Goal: Communication & Community: Share content

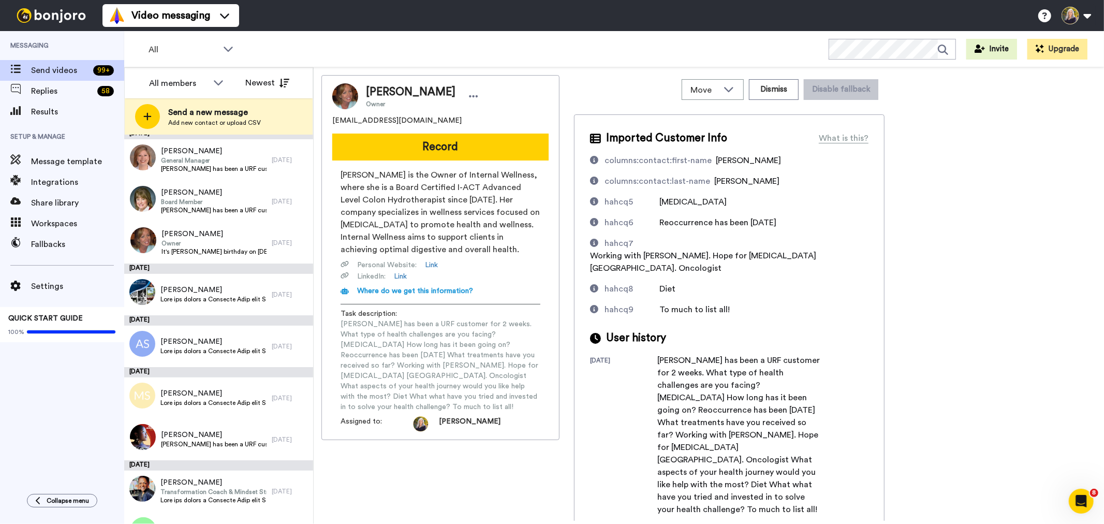
scroll to position [115, 0]
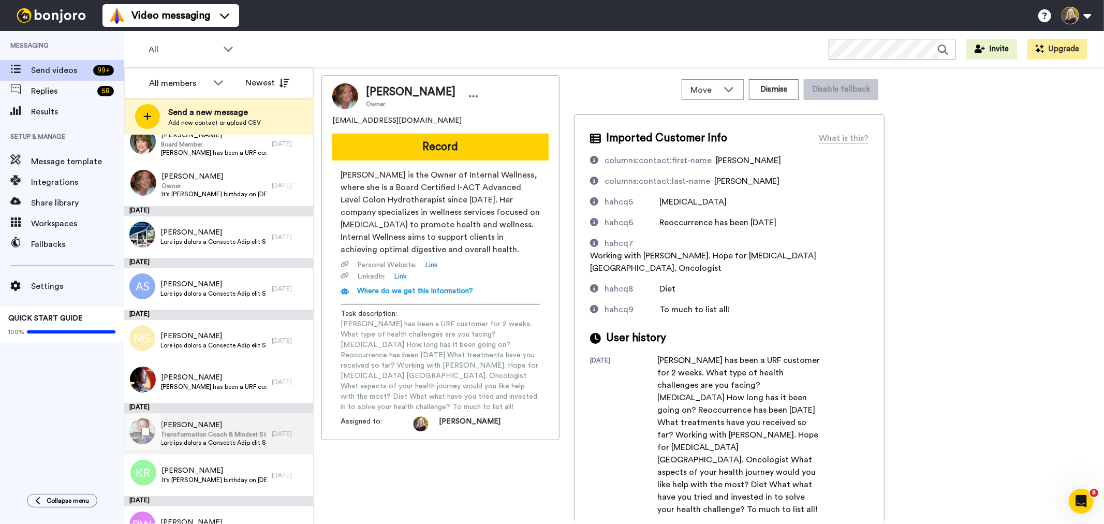
click at [255, 431] on span "Transformation Coach & Mindset Strategist" at bounding box center [213, 434] width 106 height 8
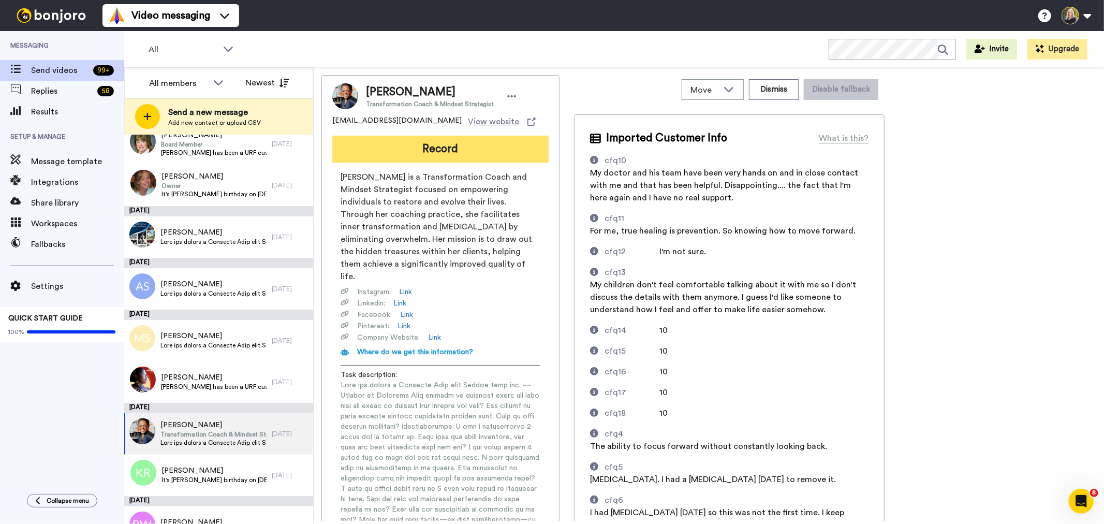
click at [451, 147] on button "Record" at bounding box center [440, 149] width 216 height 27
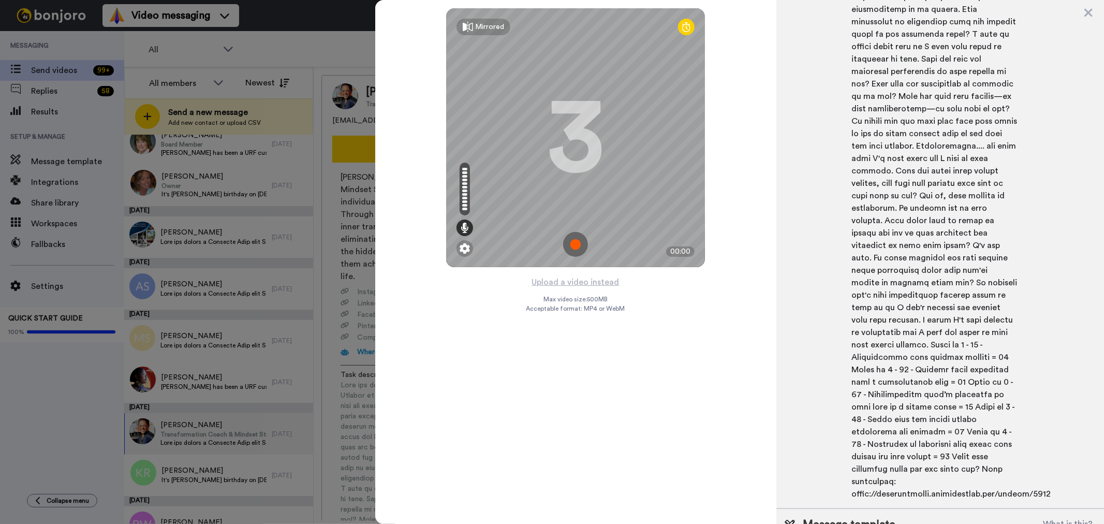
scroll to position [872, 0]
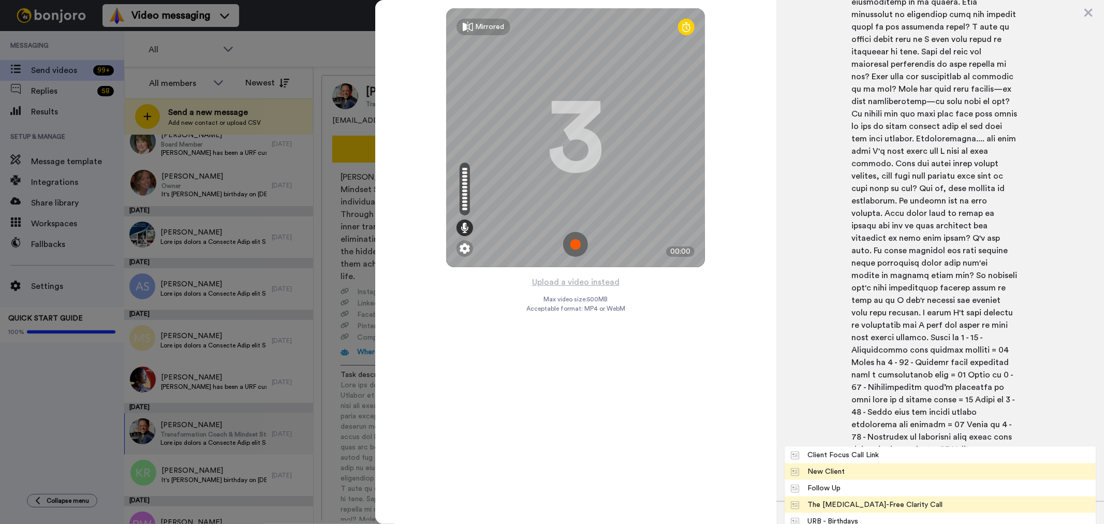
click at [884, 500] on div "The [MEDICAL_DATA]-Free Clarity Call" at bounding box center [867, 505] width 152 height 10
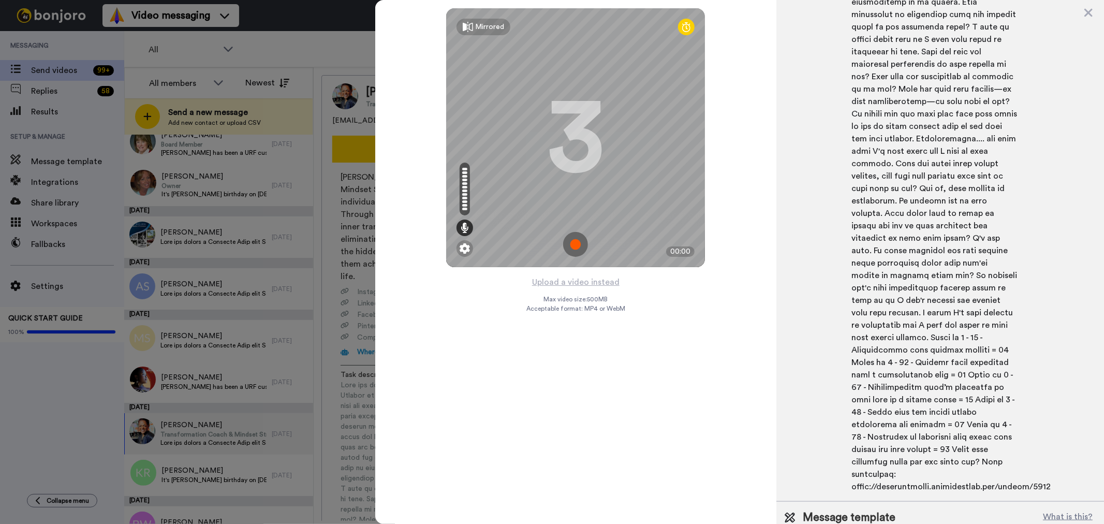
click at [576, 242] on img at bounding box center [575, 244] width 25 height 25
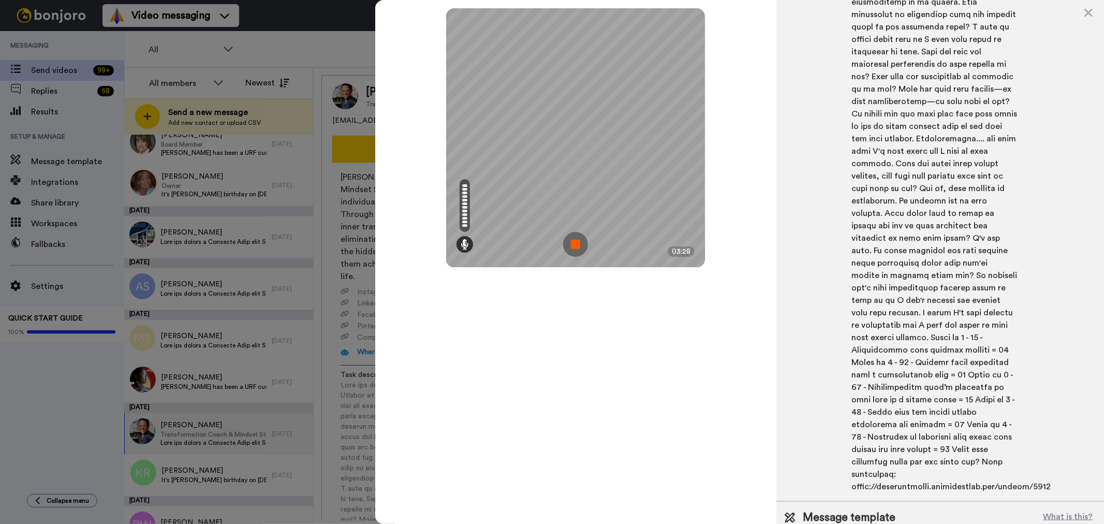
click at [572, 241] on img at bounding box center [575, 244] width 25 height 25
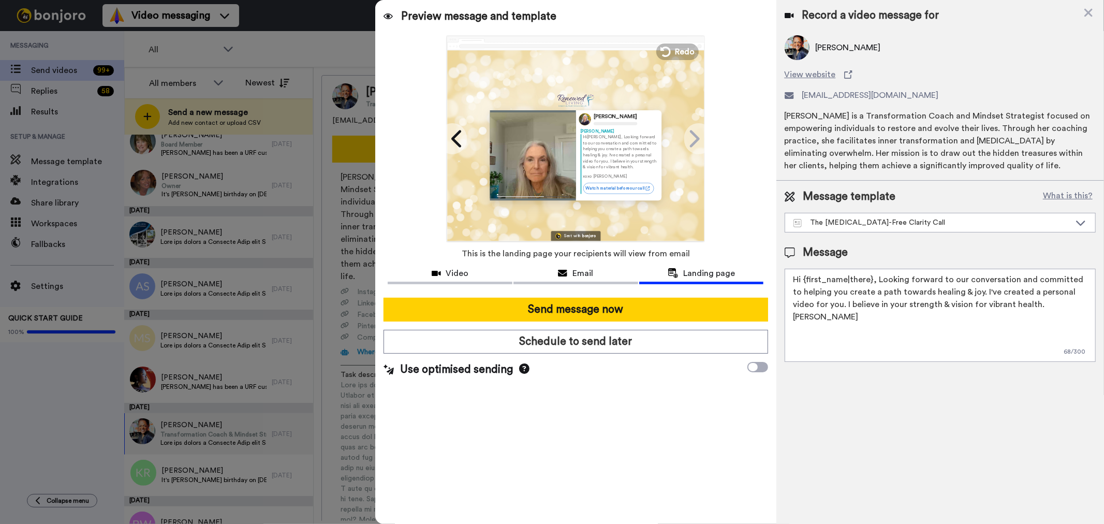
scroll to position [0, 0]
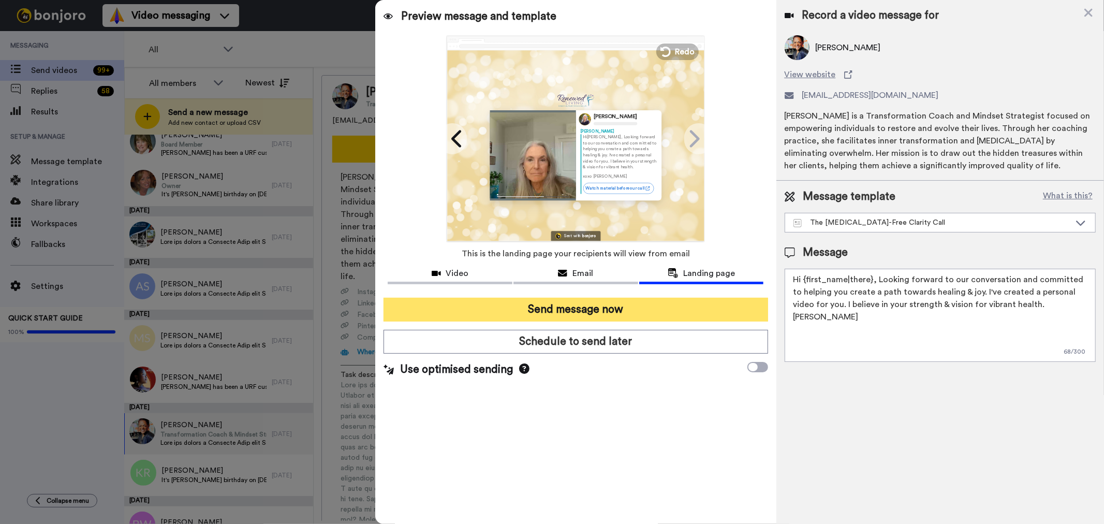
click at [598, 307] on button "Send message now" at bounding box center [576, 310] width 384 height 24
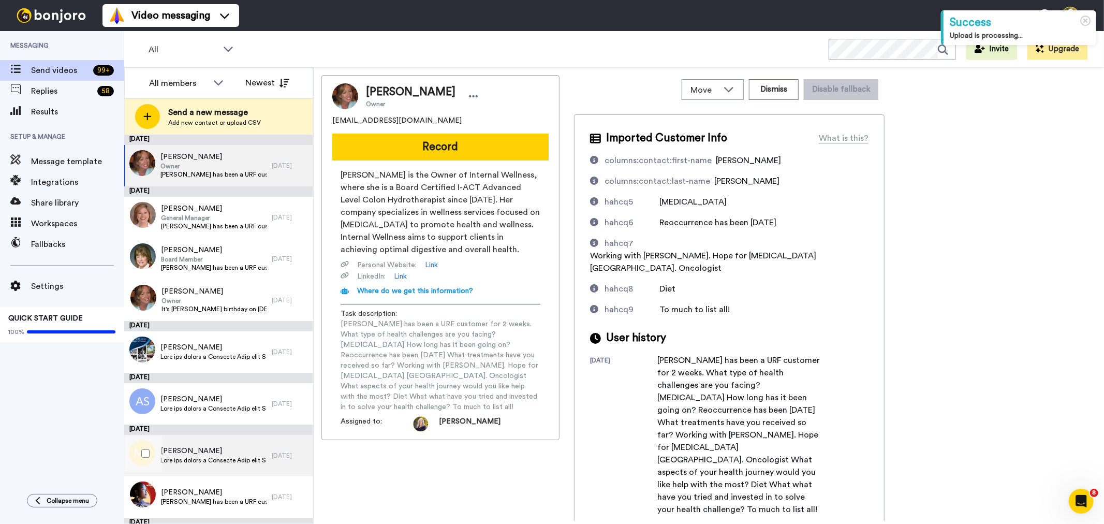
click at [227, 454] on span "Marie Switzer" at bounding box center [213, 451] width 106 height 10
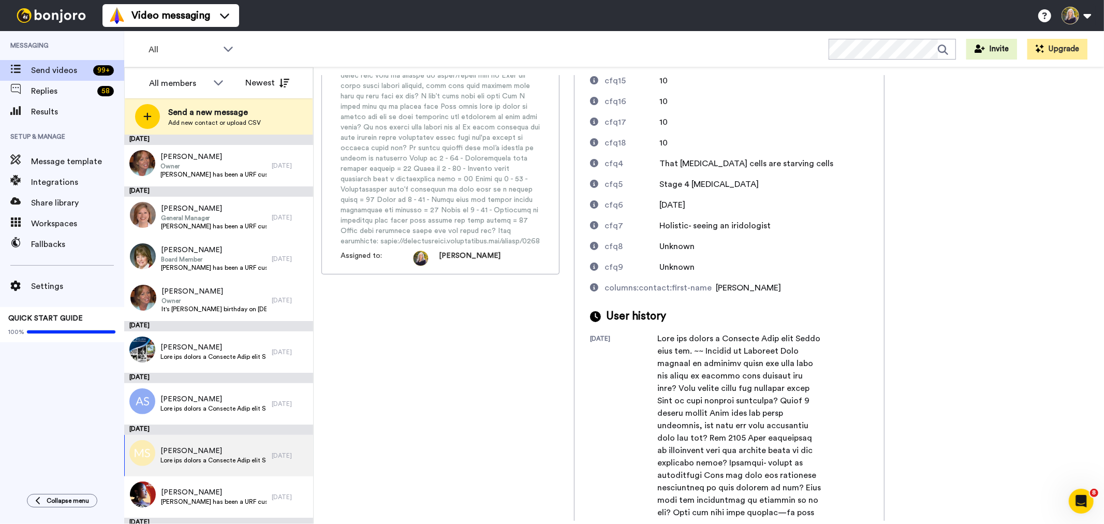
scroll to position [211, 0]
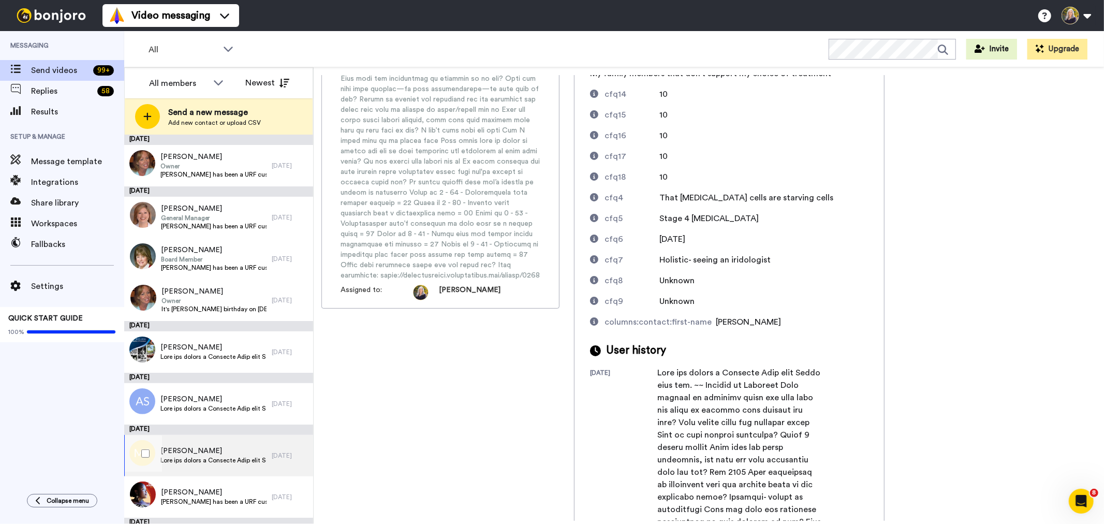
click at [230, 455] on span "Marie Switzer" at bounding box center [213, 451] width 106 height 10
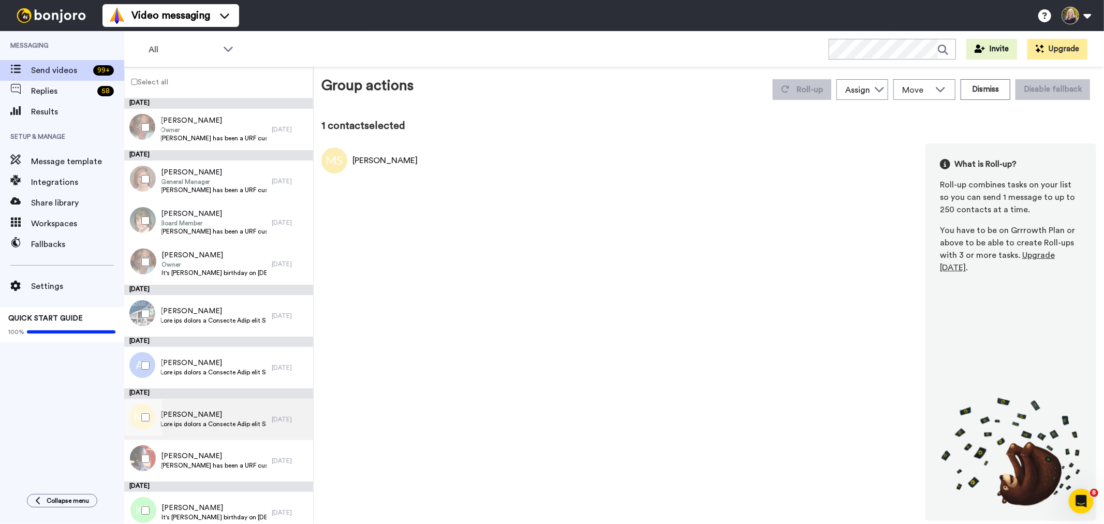
click at [205, 415] on span "Marie Switzer" at bounding box center [213, 415] width 106 height 10
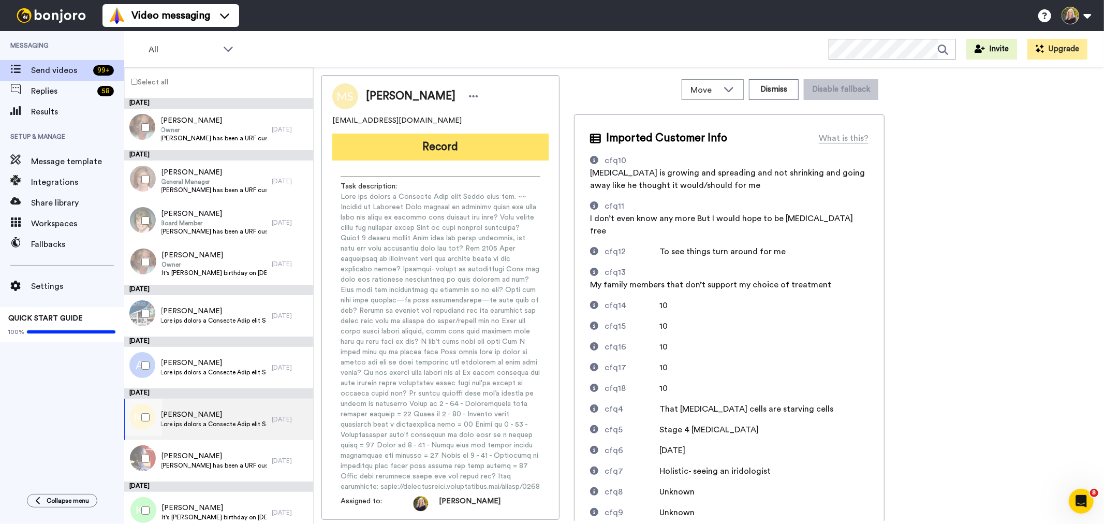
click at [442, 148] on button "Record" at bounding box center [440, 147] width 216 height 27
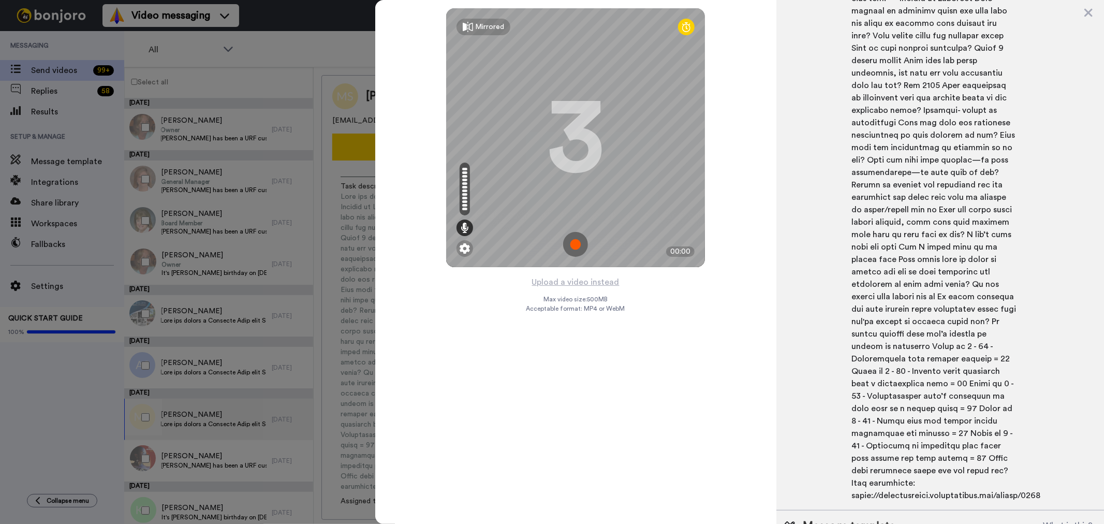
scroll to position [578, 0]
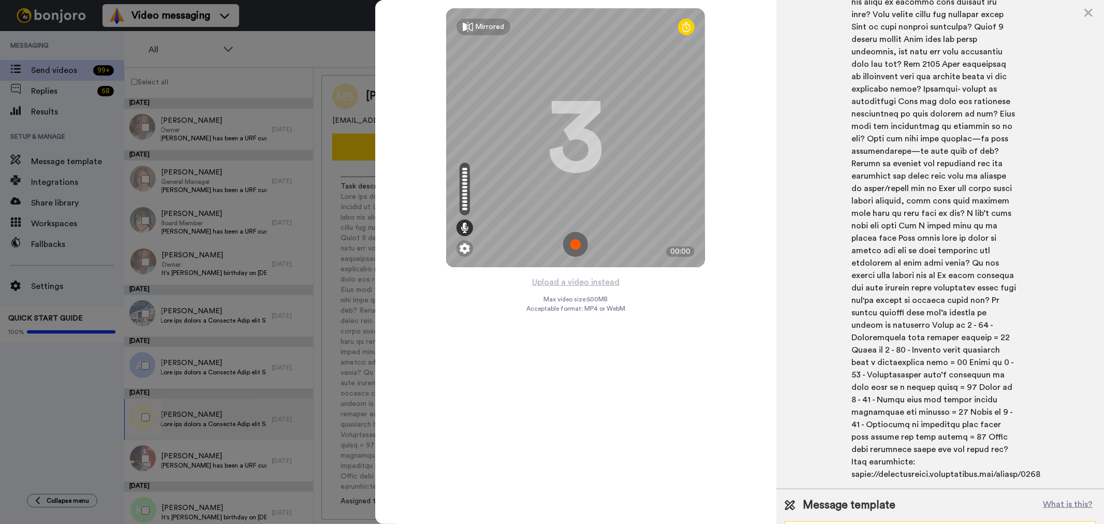
click at [1075, 523] on icon at bounding box center [1081, 531] width 12 height 10
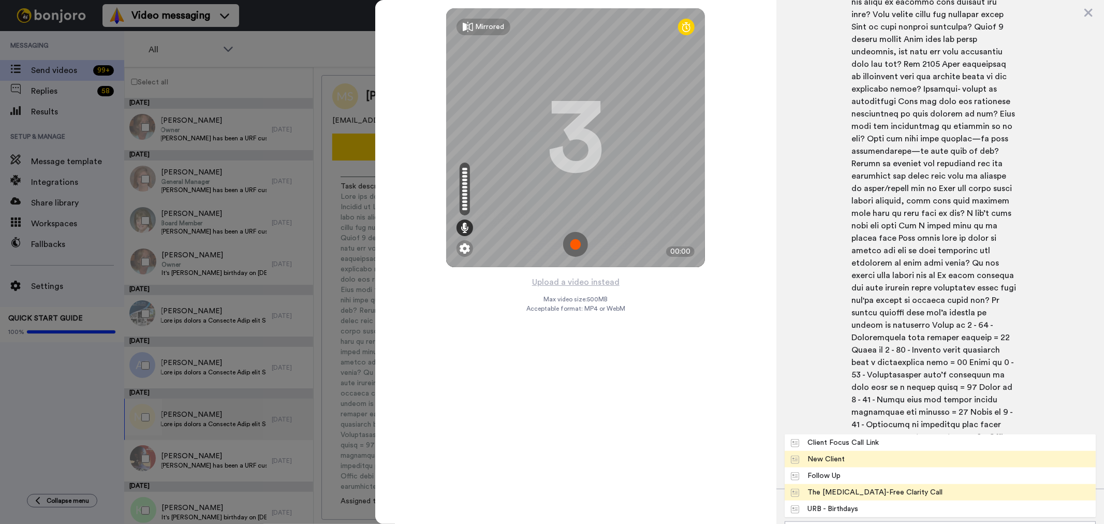
click at [862, 487] on div "The Cancer-Free Clarity Call" at bounding box center [867, 492] width 152 height 10
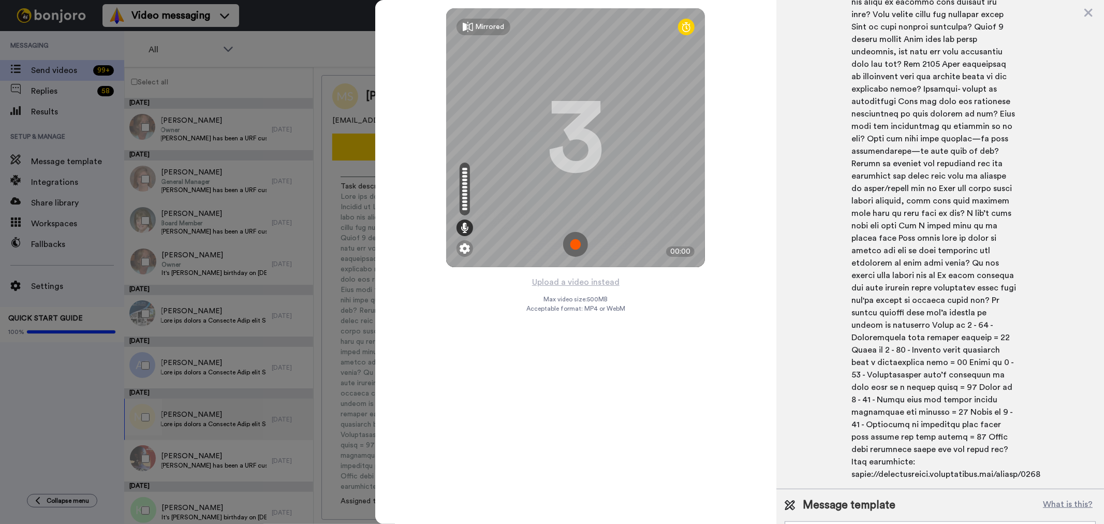
click at [578, 244] on img at bounding box center [575, 244] width 25 height 25
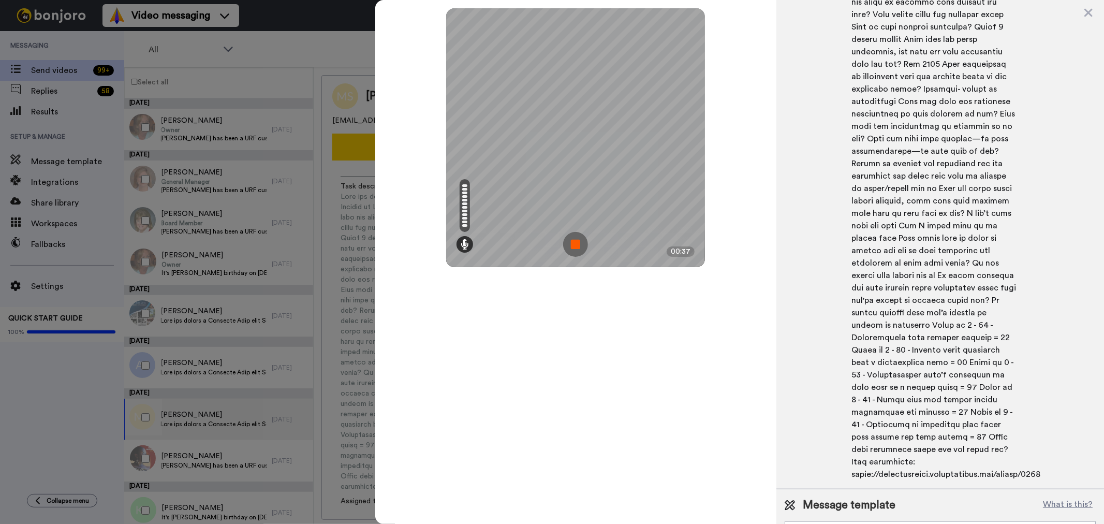
click at [576, 244] on img at bounding box center [575, 244] width 25 height 25
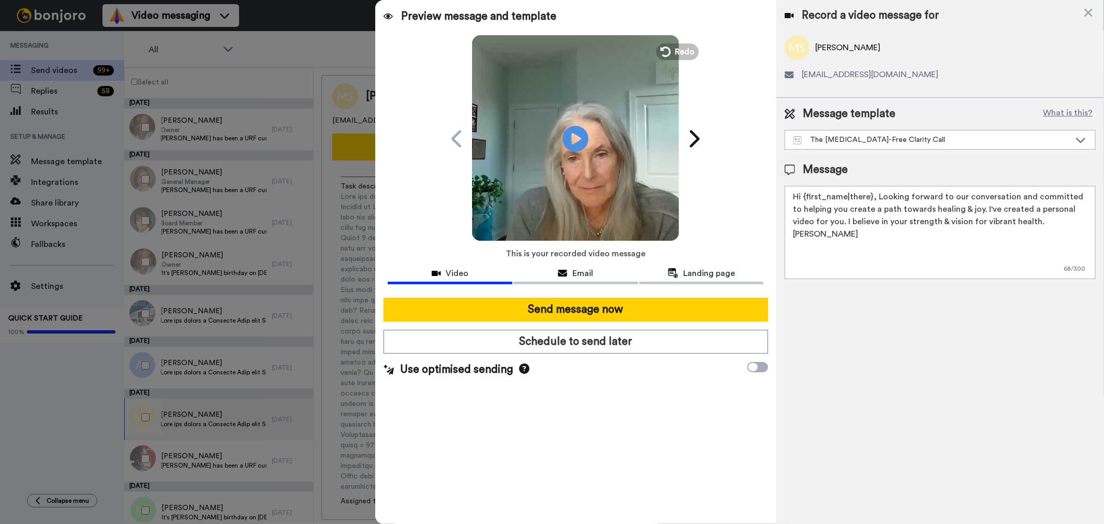
scroll to position [0, 0]
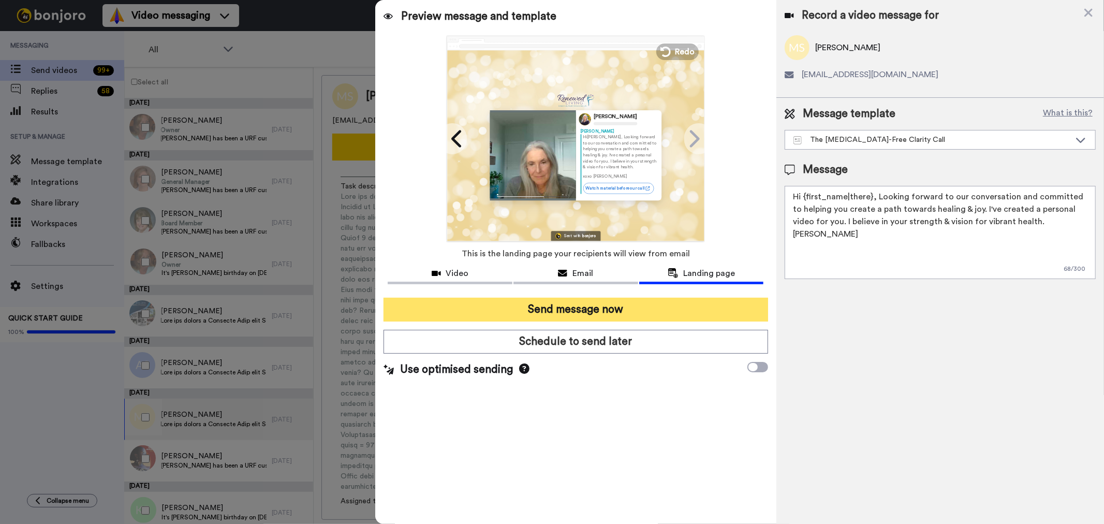
click at [603, 311] on button "Send message now" at bounding box center [576, 310] width 384 height 24
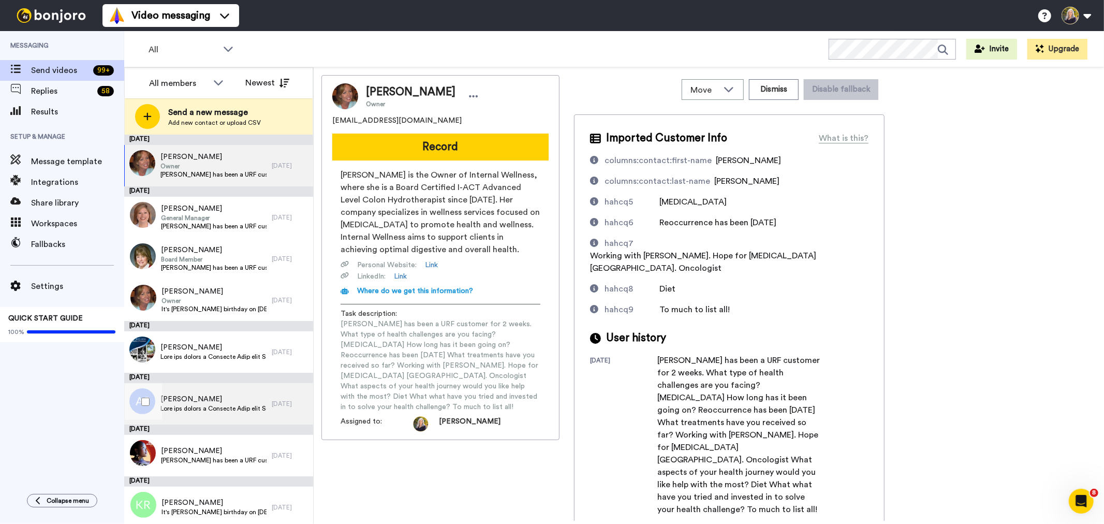
click at [220, 397] on span "[PERSON_NAME]" at bounding box center [213, 399] width 106 height 10
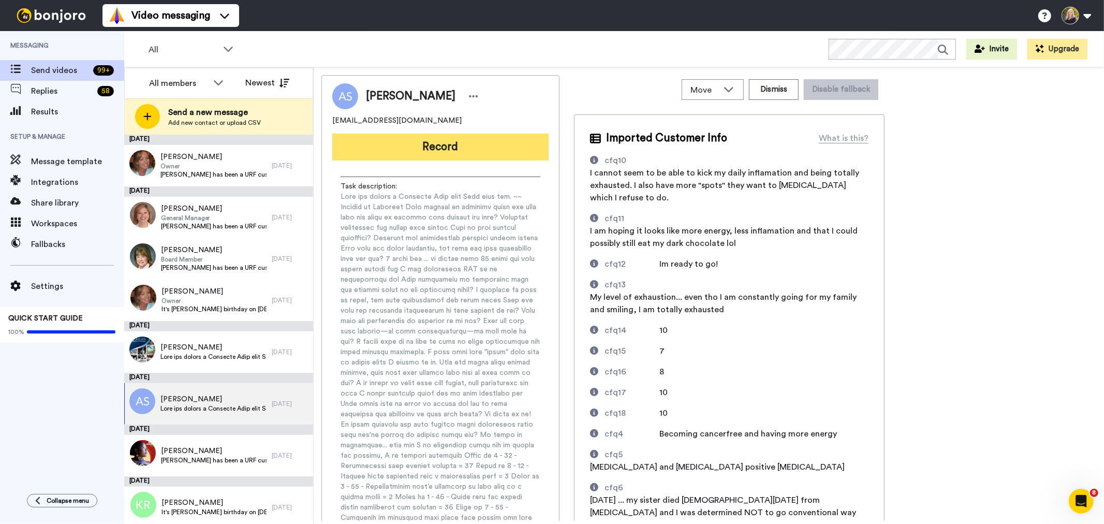
click at [444, 152] on button "Record" at bounding box center [440, 147] width 216 height 27
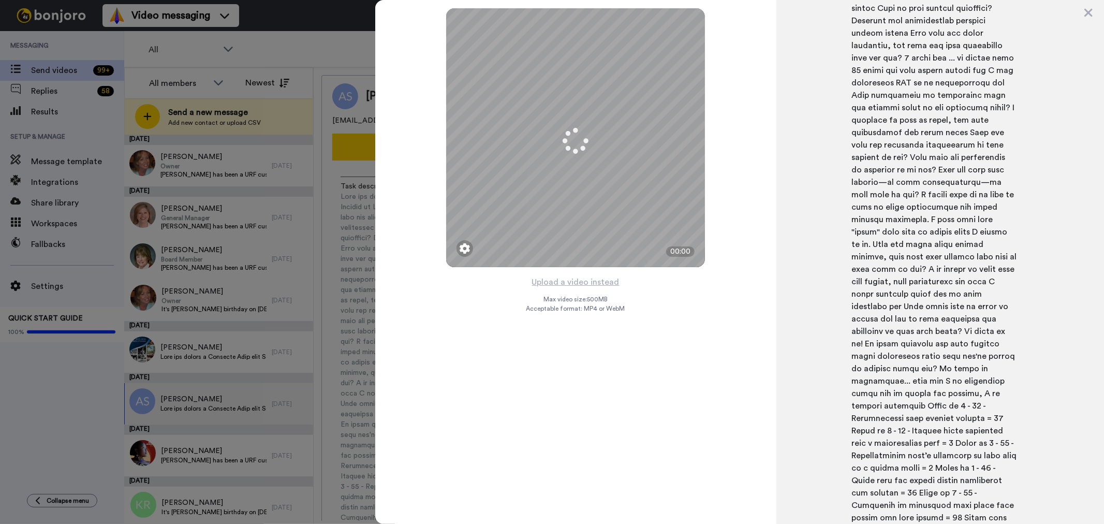
scroll to position [727, 0]
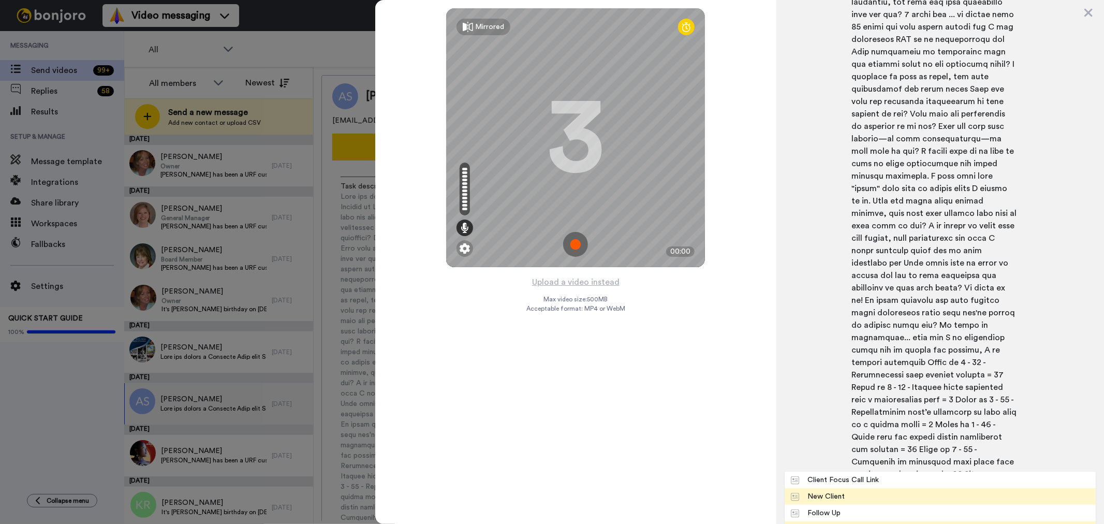
click at [837, 523] on div "The [MEDICAL_DATA]-Free Clarity Call" at bounding box center [867, 529] width 152 height 10
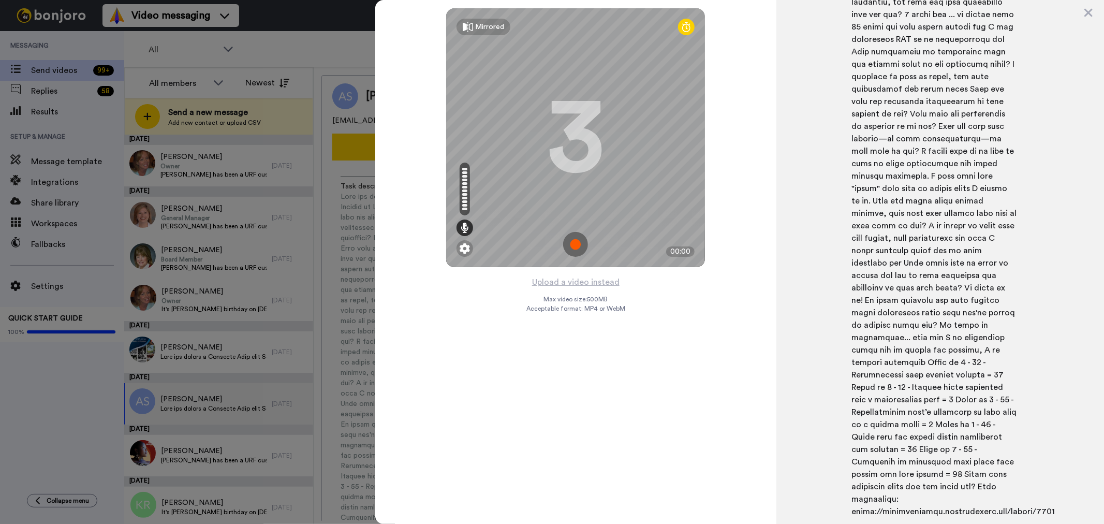
click at [575, 244] on img at bounding box center [575, 244] width 25 height 25
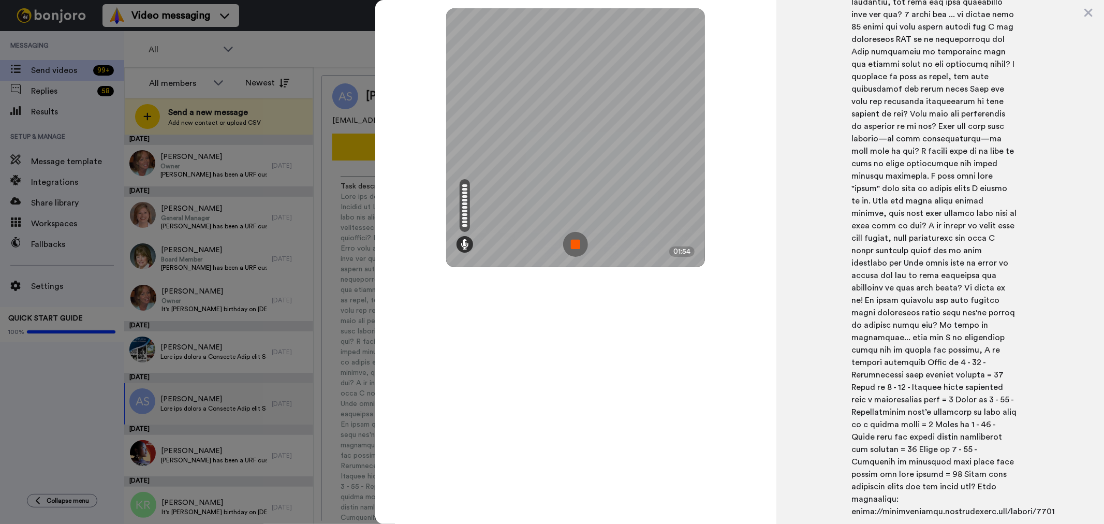
click at [575, 241] on img at bounding box center [575, 244] width 25 height 25
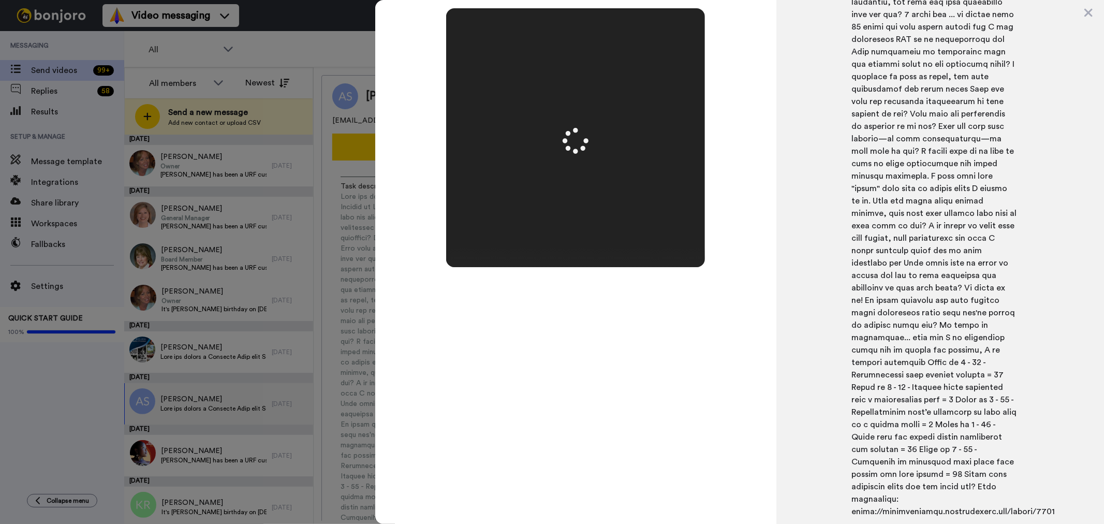
scroll to position [0, 0]
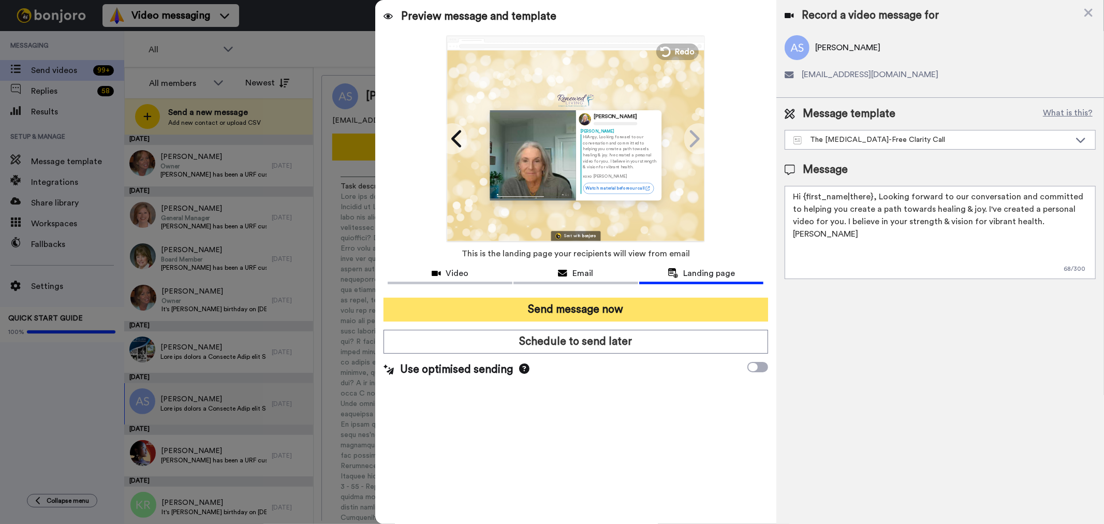
click at [576, 307] on button "Send message now" at bounding box center [576, 310] width 384 height 24
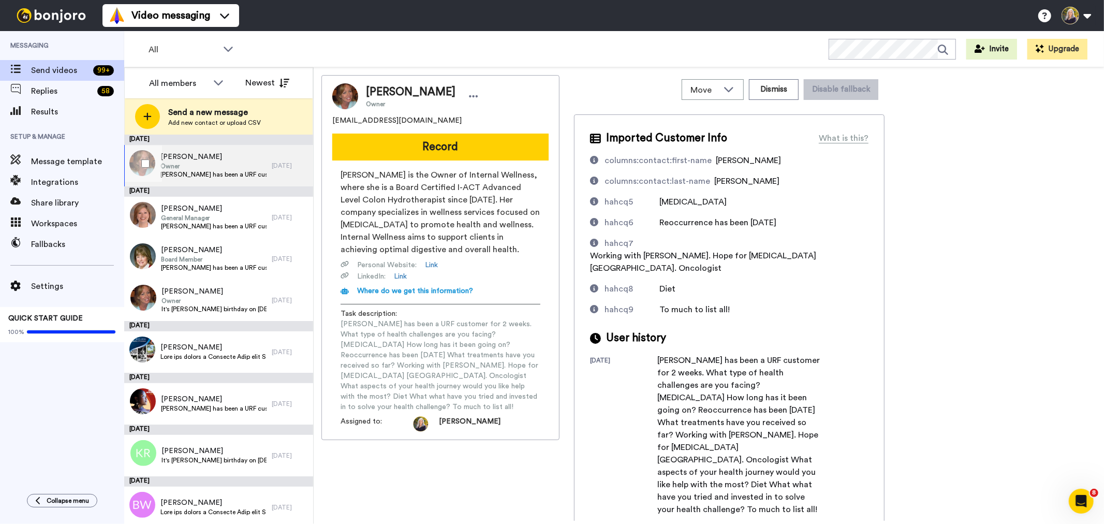
click at [216, 166] on span "Owner" at bounding box center [213, 166] width 106 height 8
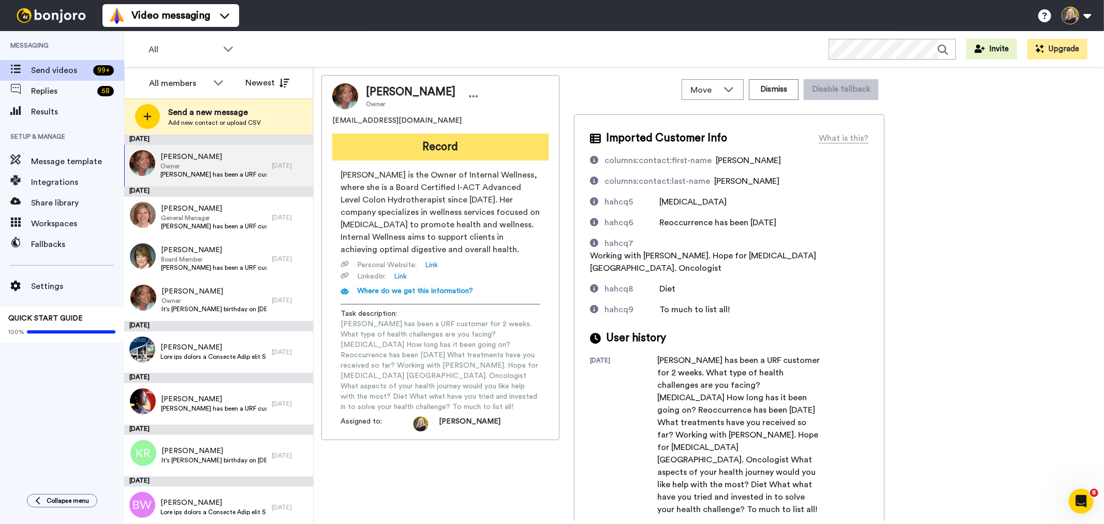
click at [455, 147] on button "Record" at bounding box center [440, 147] width 216 height 27
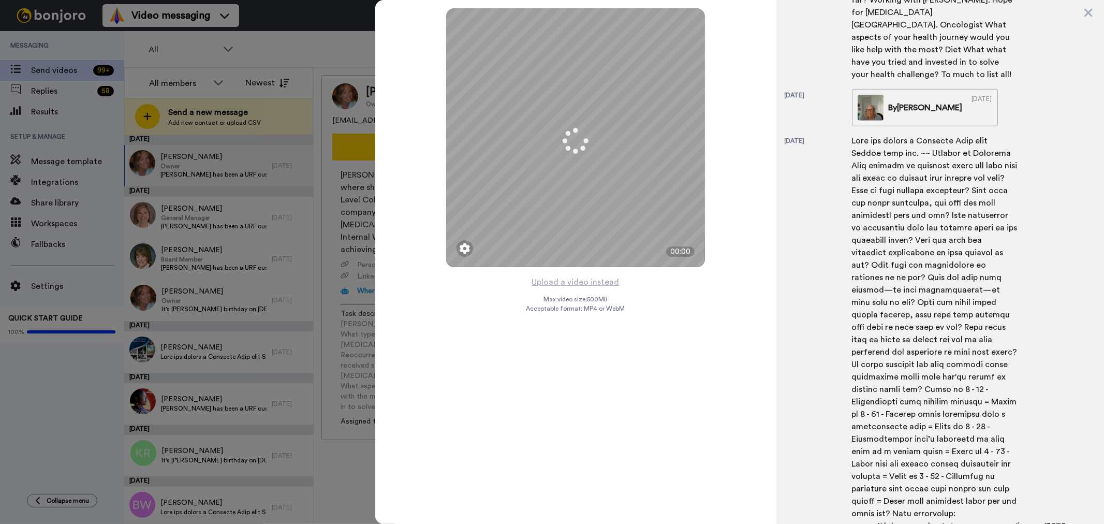
scroll to position [743, 0]
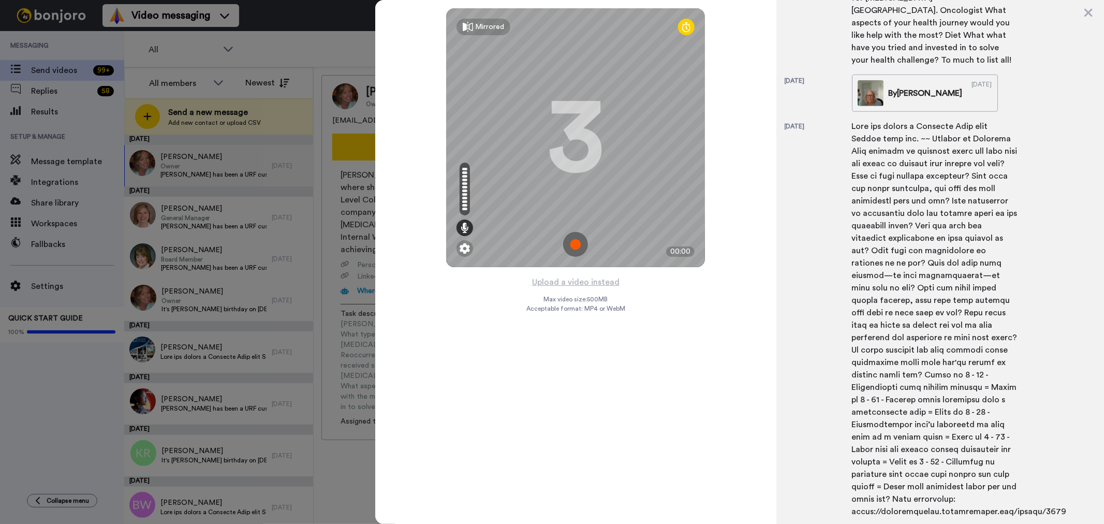
click at [577, 240] on img at bounding box center [575, 244] width 25 height 25
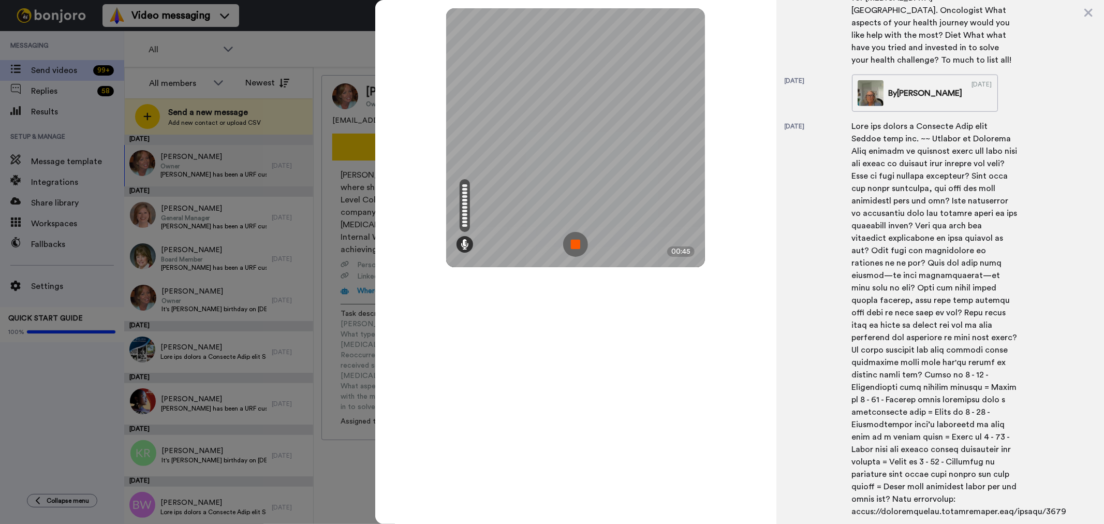
click at [577, 240] on img at bounding box center [575, 244] width 25 height 25
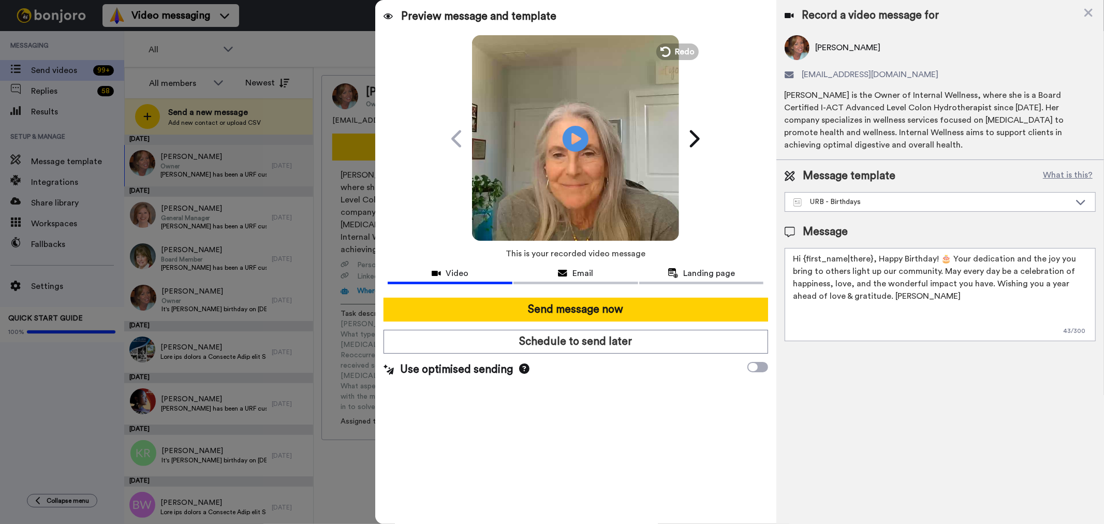
scroll to position [0, 0]
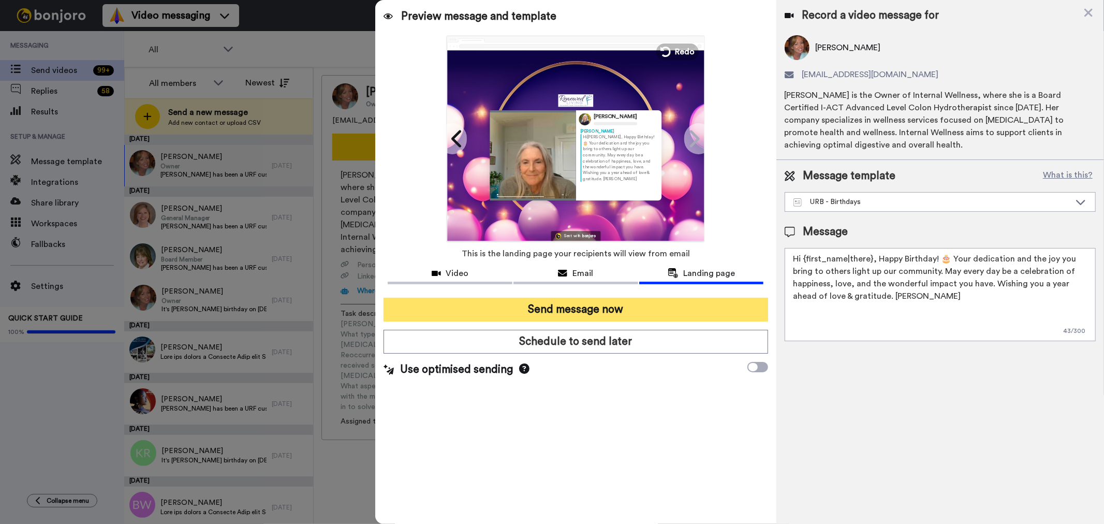
click at [563, 309] on button "Send message now" at bounding box center [576, 310] width 384 height 24
